Goal: Task Accomplishment & Management: Manage account settings

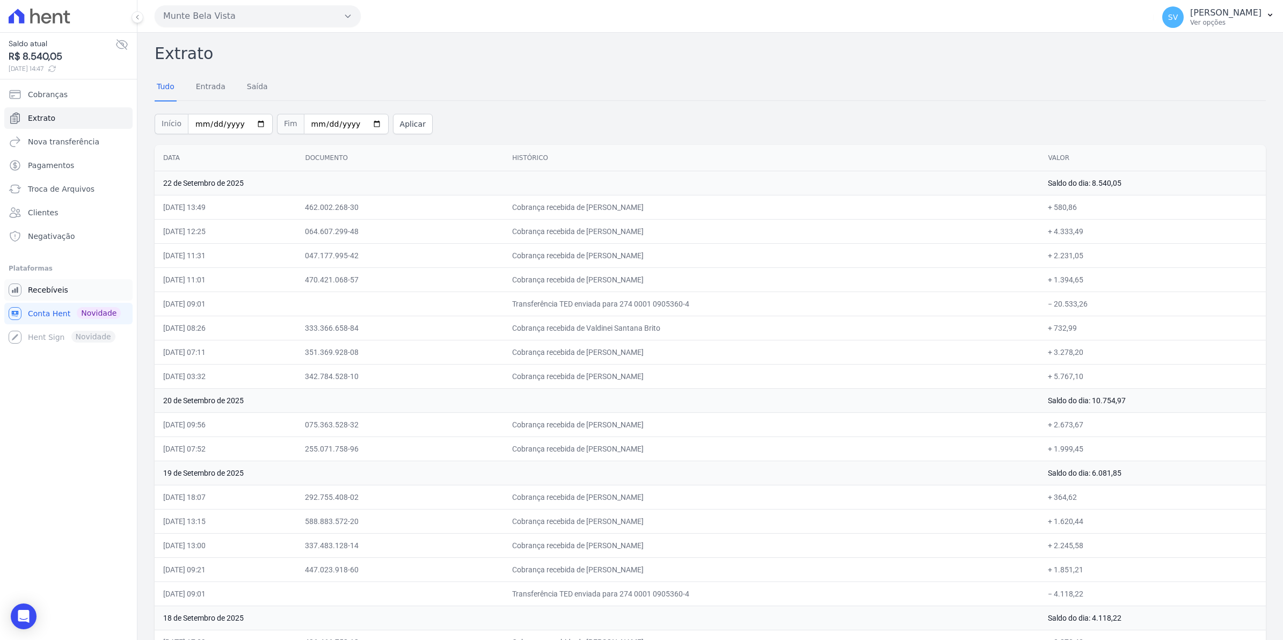
click at [39, 292] on span "Recebíveis" at bounding box center [48, 289] width 40 height 11
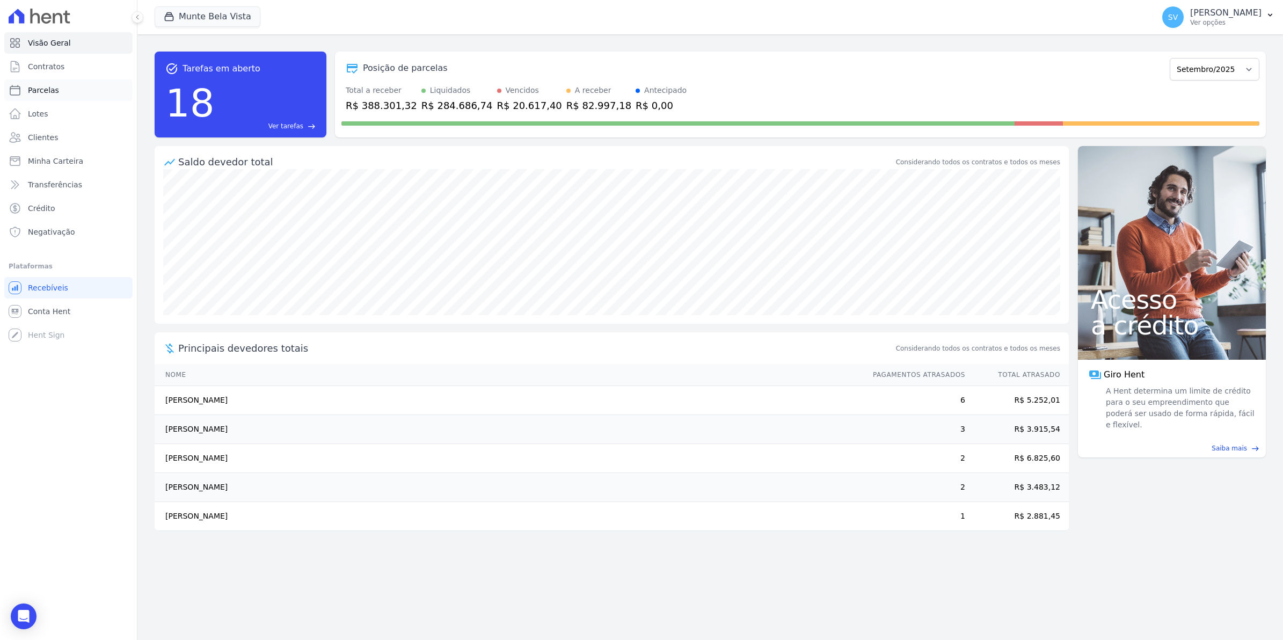
click at [36, 96] on link "Parcelas" at bounding box center [68, 89] width 128 height 21
select select
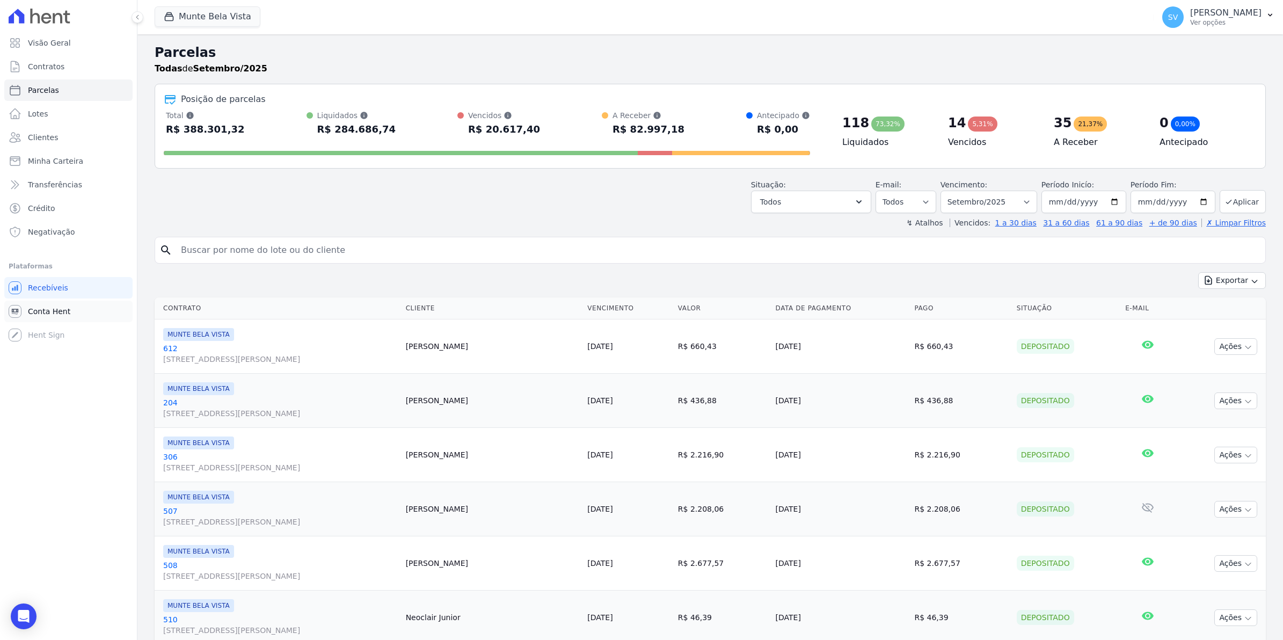
click at [45, 307] on span "Conta Hent" at bounding box center [49, 311] width 42 height 11
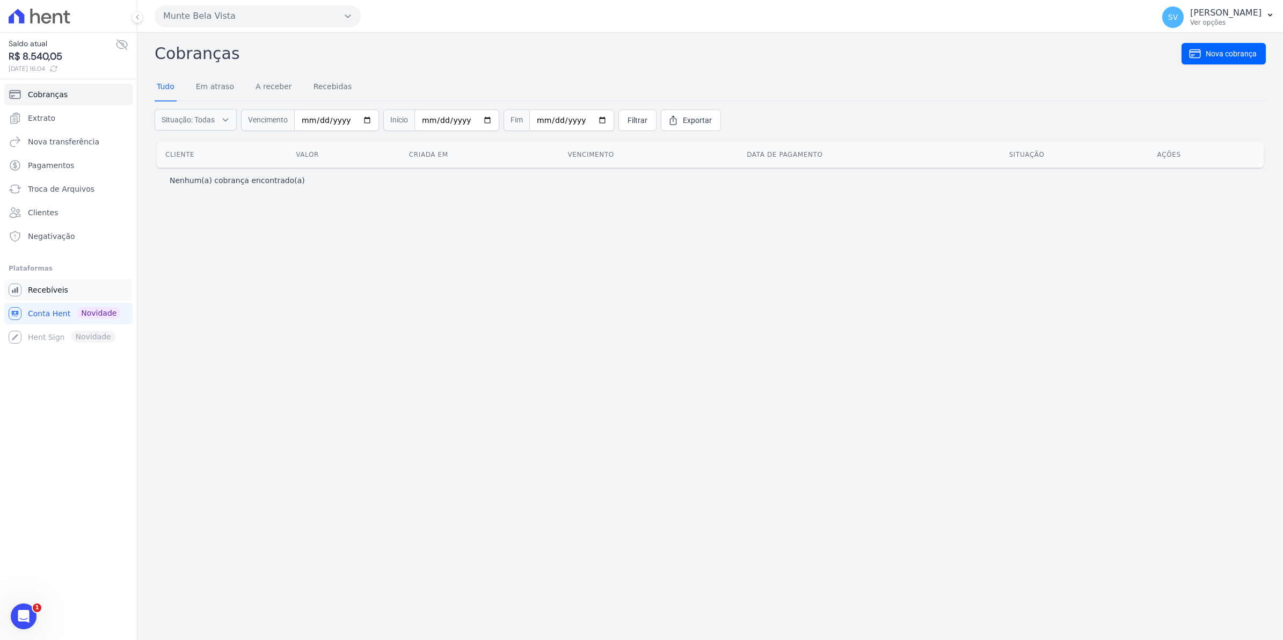
click at [49, 294] on span "Recebíveis" at bounding box center [48, 289] width 40 height 11
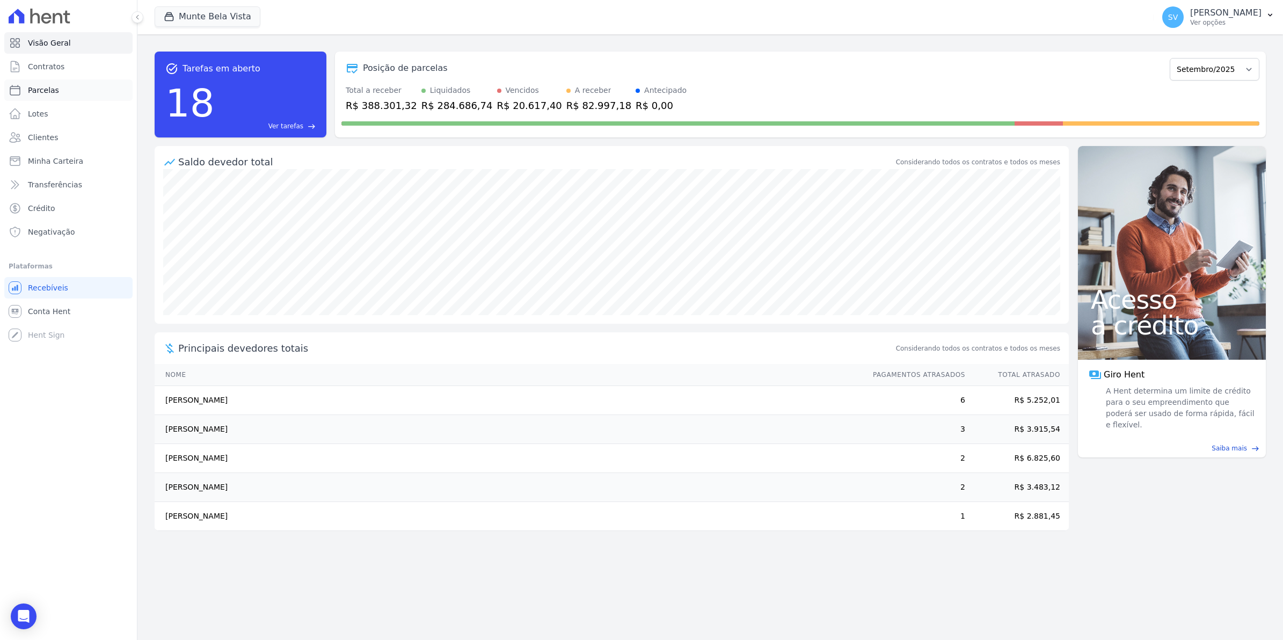
click at [36, 90] on span "Parcelas" at bounding box center [43, 90] width 31 height 11
select select
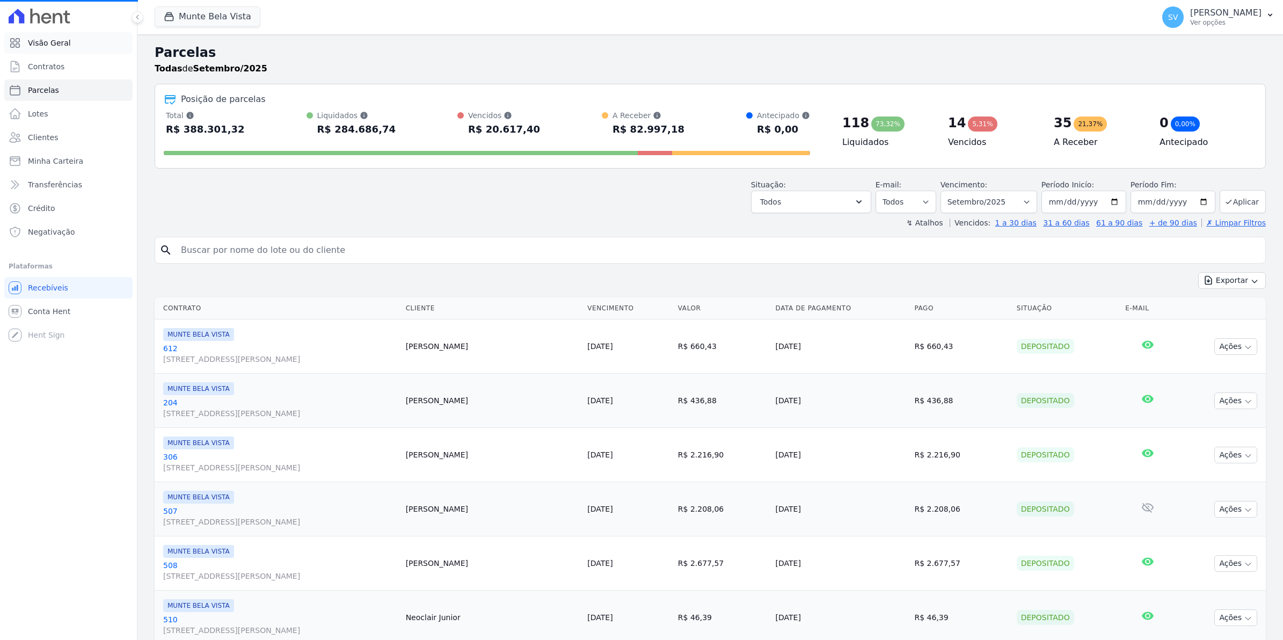
select select
click at [48, 43] on span "Visão Geral" at bounding box center [49, 43] width 43 height 11
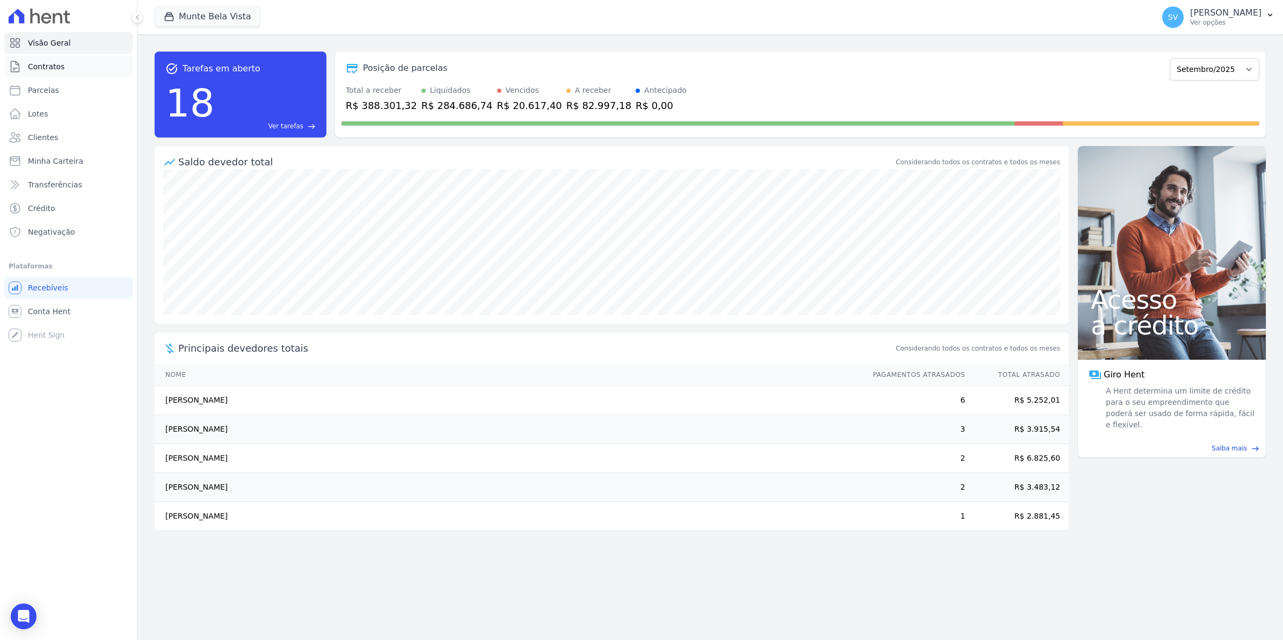
click at [49, 64] on span "Contratos" at bounding box center [46, 66] width 36 height 11
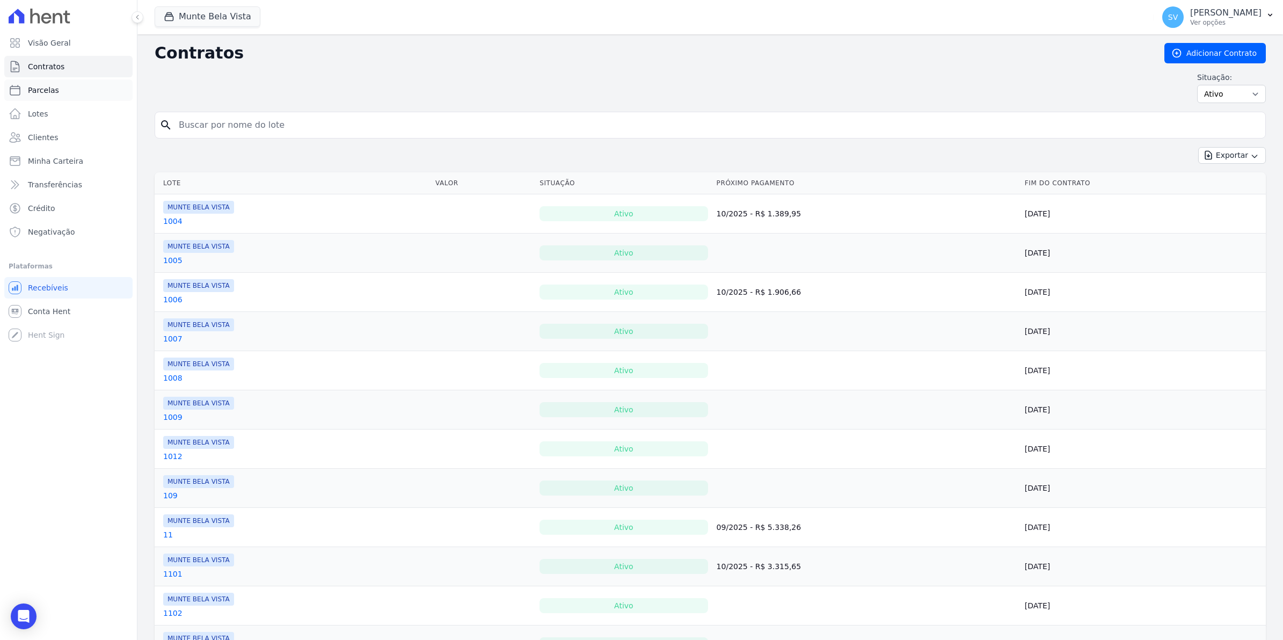
click at [49, 89] on span "Parcelas" at bounding box center [43, 90] width 31 height 11
select select
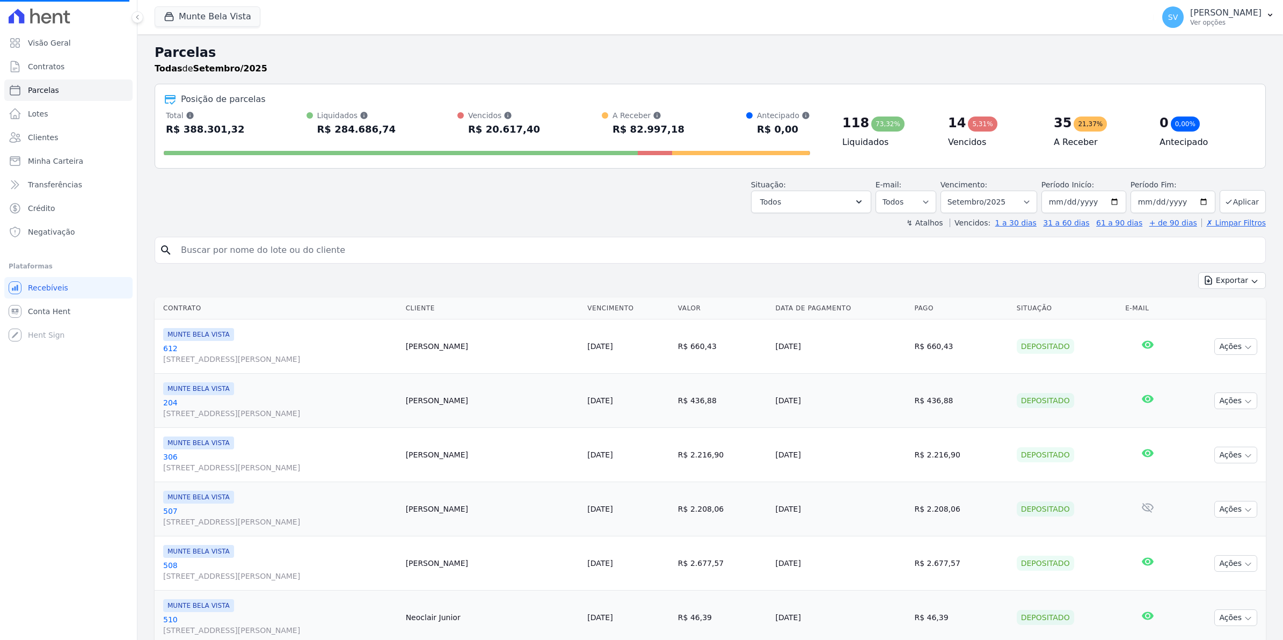
select select
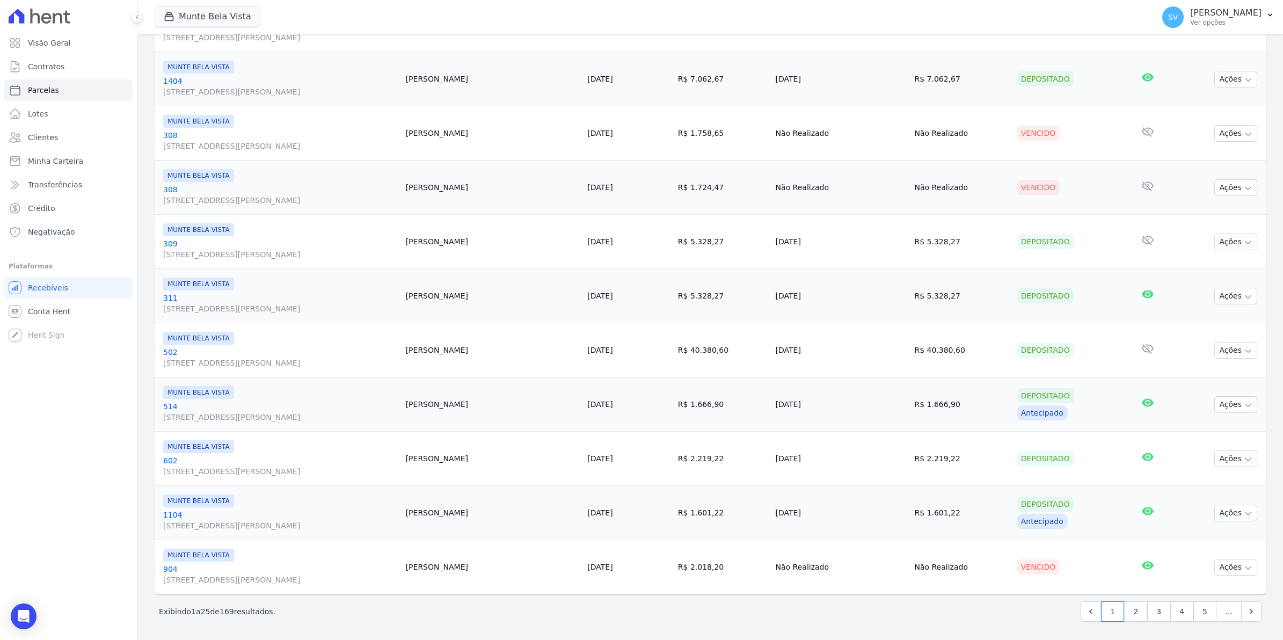
scroll to position [1085, 0]
click at [1132, 614] on link "2" at bounding box center [1135, 610] width 23 height 20
select select
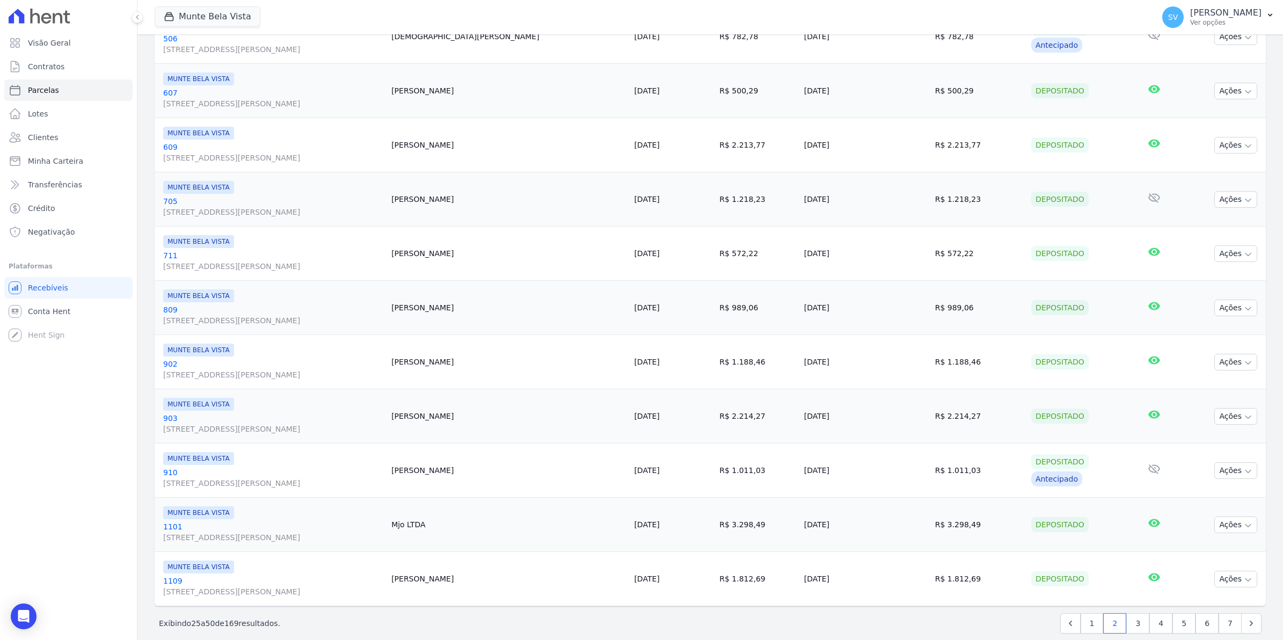
scroll to position [1085, 0]
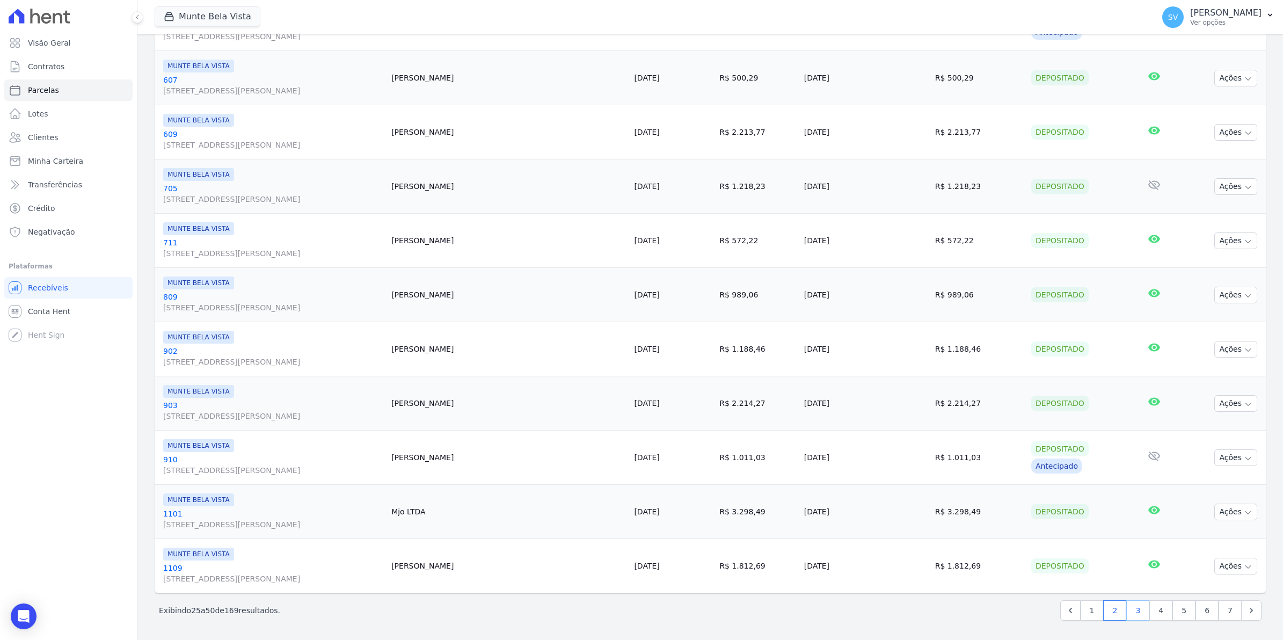
click at [1133, 610] on link "3" at bounding box center [1137, 610] width 23 height 20
select select
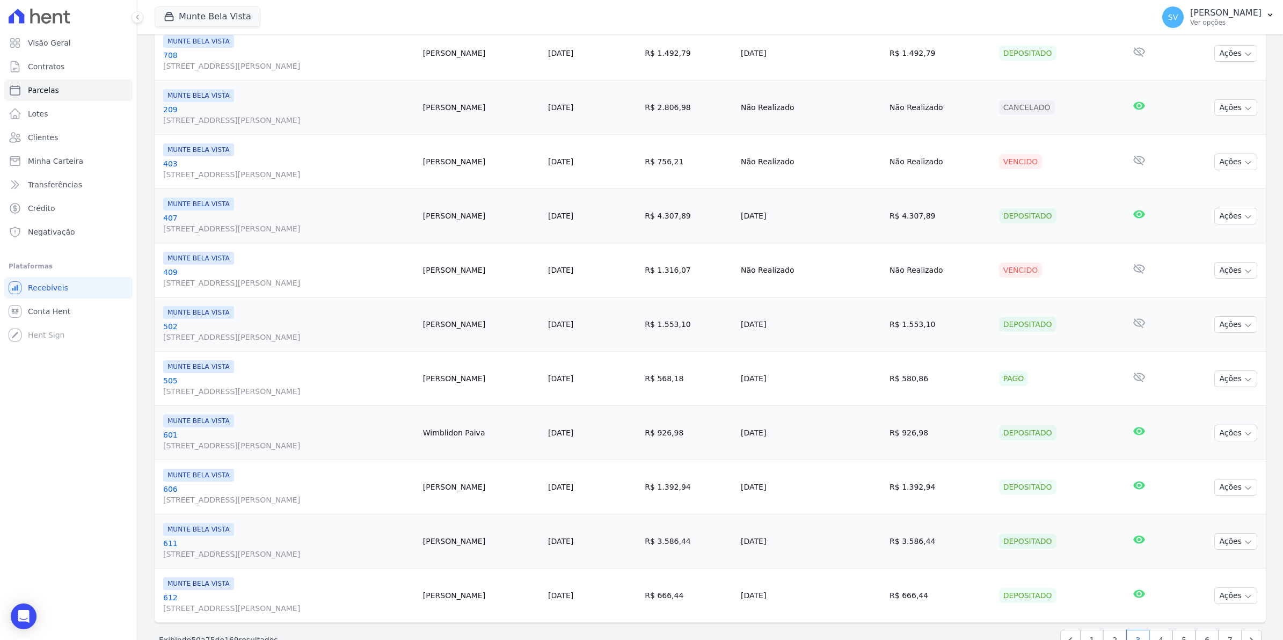
scroll to position [1073, 0]
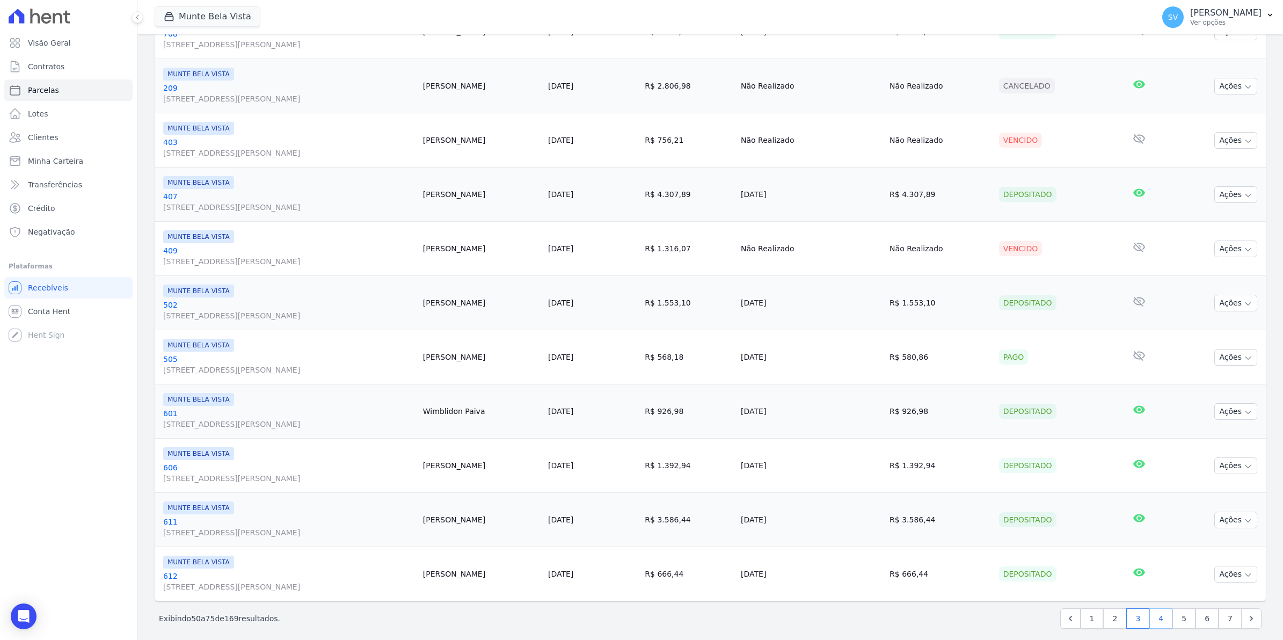
click at [1155, 620] on link "4" at bounding box center [1160, 618] width 23 height 20
select select
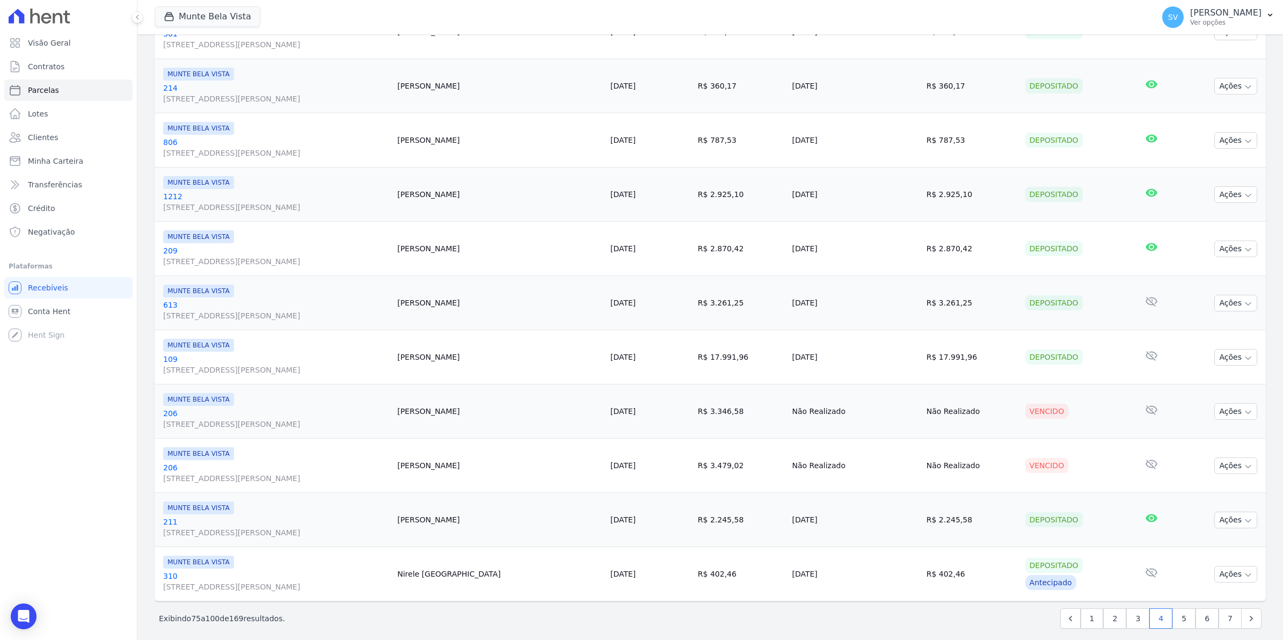
scroll to position [1085, 0]
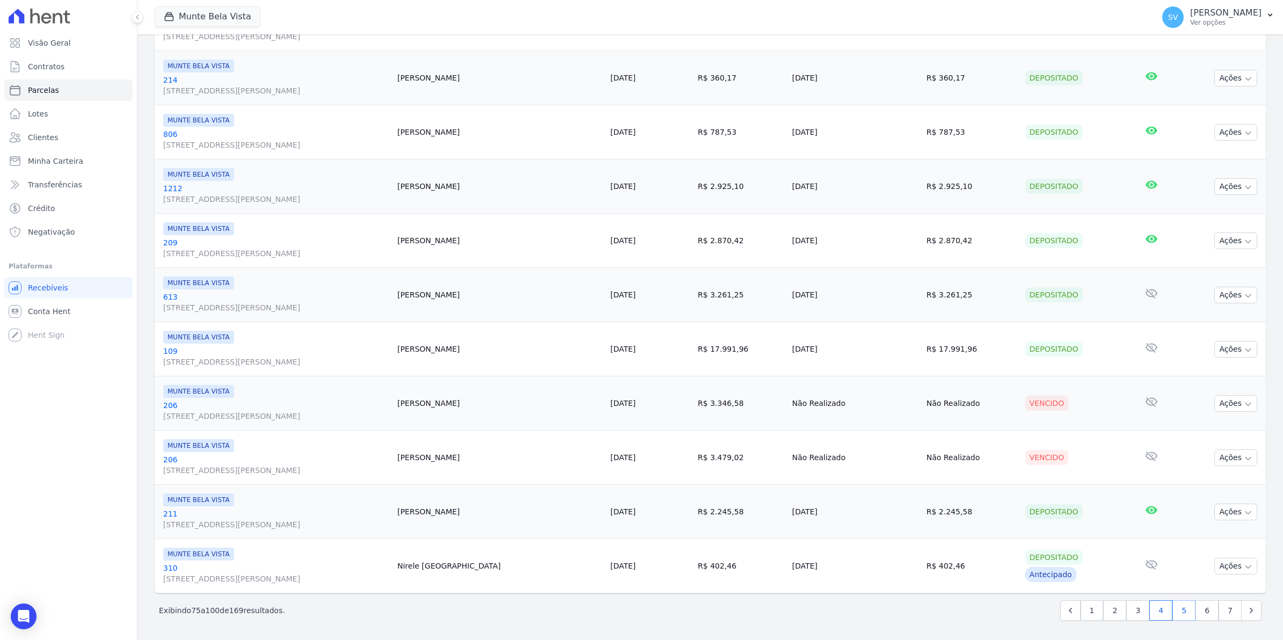
click at [1178, 610] on link "5" at bounding box center [1183, 610] width 23 height 20
select select
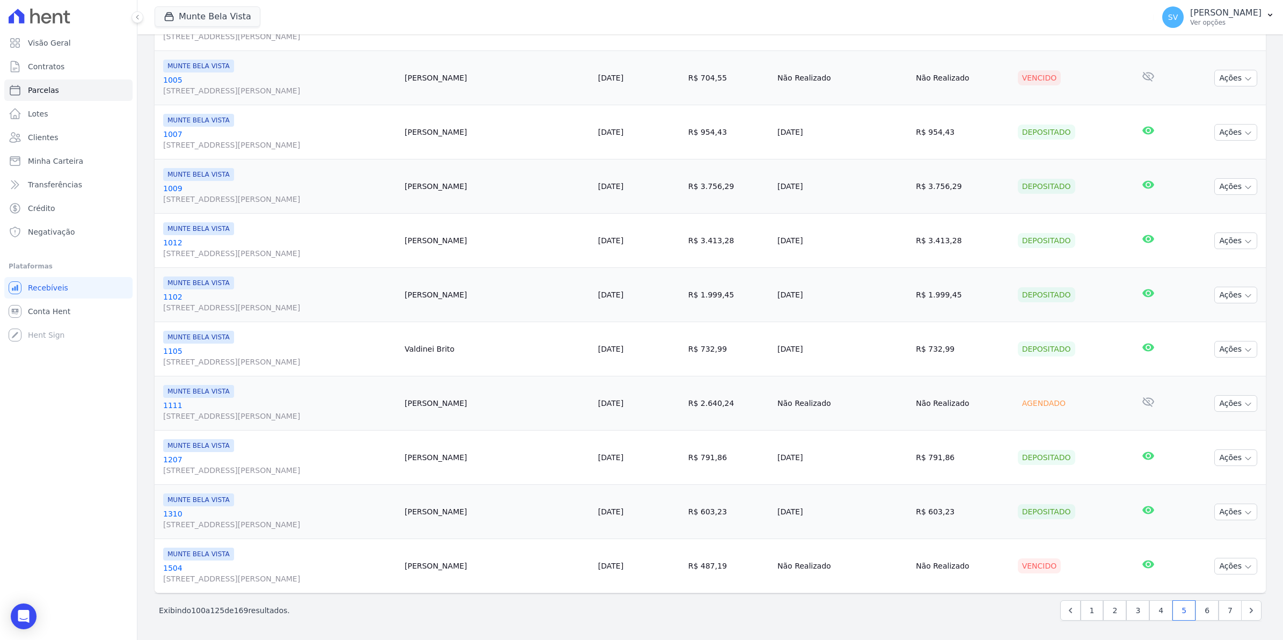
scroll to position [1085, 0]
click at [1197, 615] on link "6" at bounding box center [1206, 610] width 23 height 20
select select
